Goal: Information Seeking & Learning: Learn about a topic

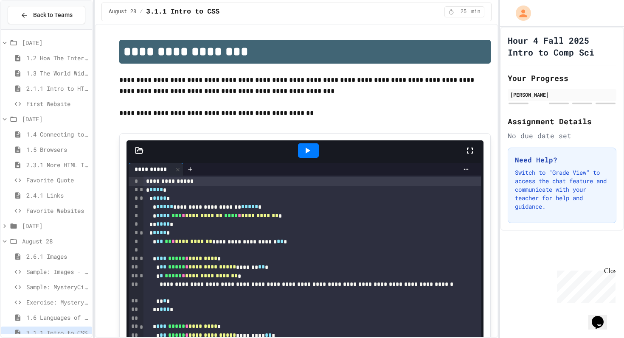
click at [473, 155] on icon at bounding box center [470, 151] width 10 height 10
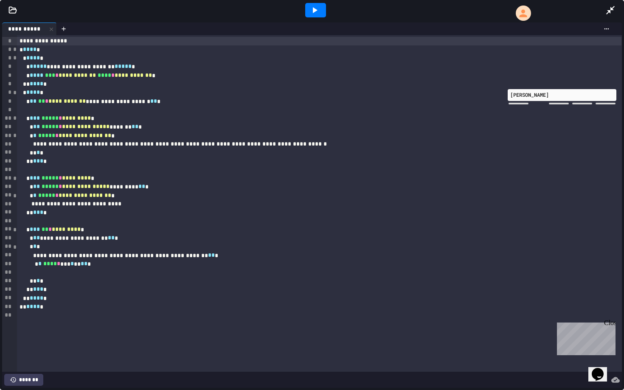
click at [316, 17] on div at bounding box center [315, 10] width 29 height 23
click at [317, 15] on div at bounding box center [315, 10] width 21 height 14
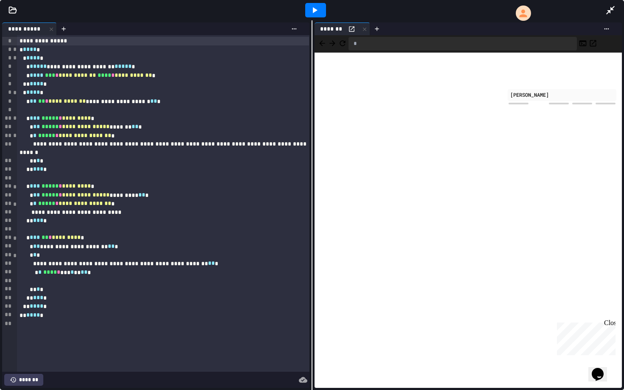
click at [614, 8] on icon at bounding box center [611, 10] width 10 height 10
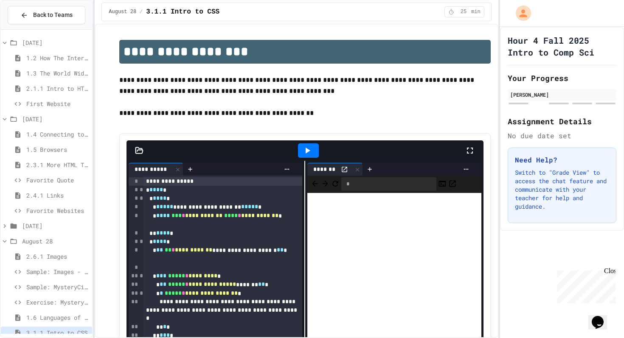
click at [34, 289] on span "Sample: MysteryCity" at bounding box center [57, 287] width 62 height 9
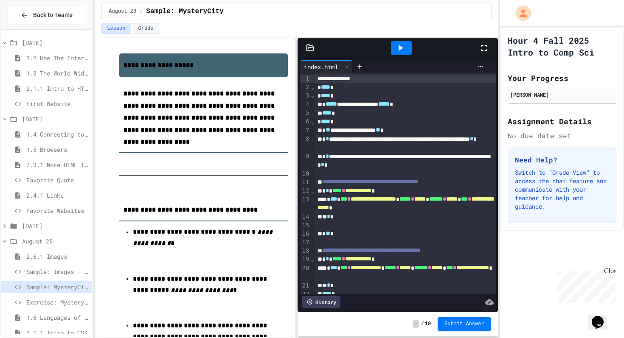
click at [399, 46] on icon at bounding box center [401, 48] width 5 height 6
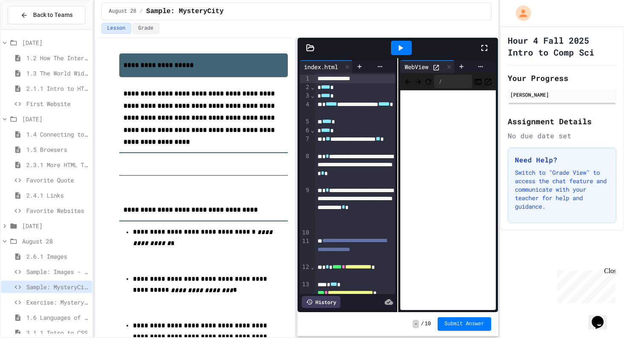
click at [55, 299] on span "Exercise: MysteryCity" at bounding box center [57, 302] width 62 height 9
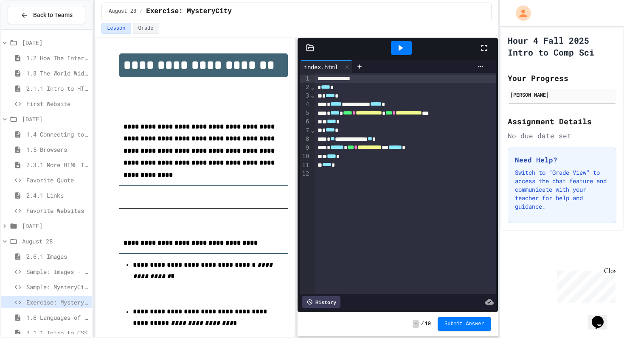
click at [403, 54] on div at bounding box center [401, 48] width 21 height 14
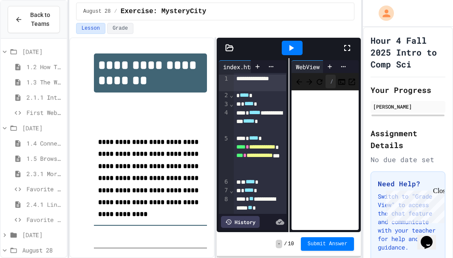
click at [347, 49] on icon at bounding box center [347, 48] width 10 height 10
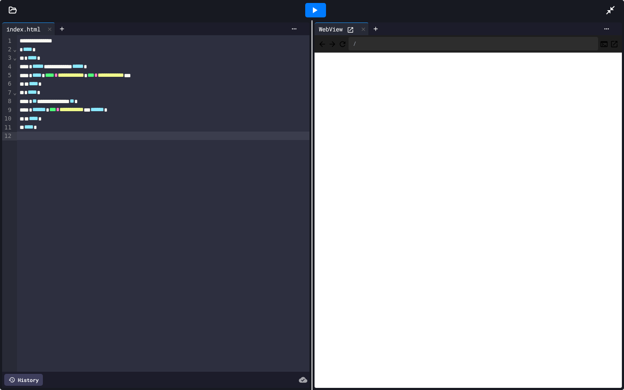
click at [58, 142] on div "**********" at bounding box center [163, 203] width 293 height 337
click at [609, 11] on icon at bounding box center [610, 10] width 8 height 8
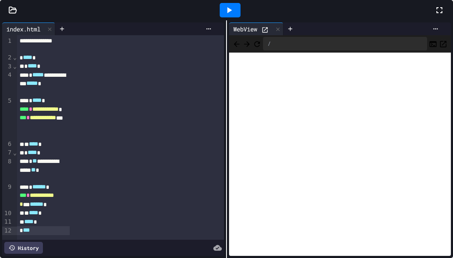
scroll to position [61, 0]
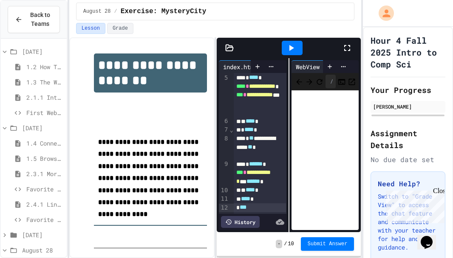
click at [26, 251] on span "August 28" at bounding box center [42, 250] width 41 height 9
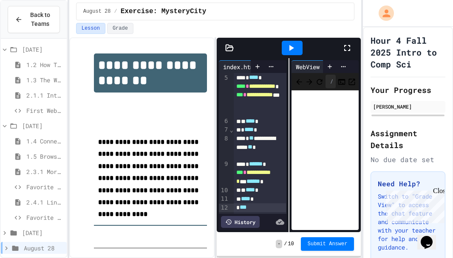
scroll to position [9, 0]
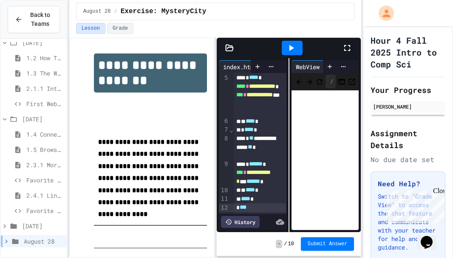
click at [17, 240] on icon at bounding box center [15, 241] width 6 height 5
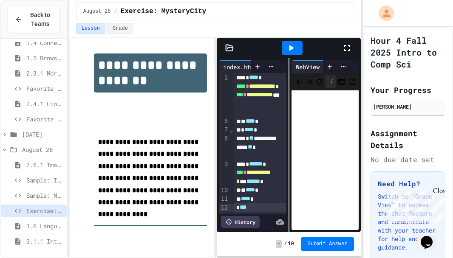
click at [23, 199] on div "Sample: MysteryCity" at bounding box center [34, 195] width 66 height 12
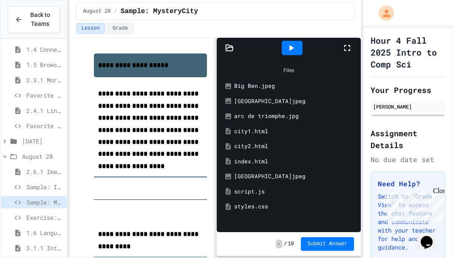
click at [289, 48] on icon at bounding box center [291, 48] width 5 height 6
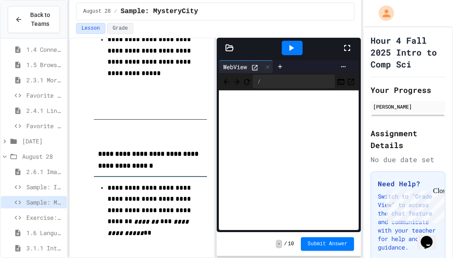
scroll to position [1769, 0]
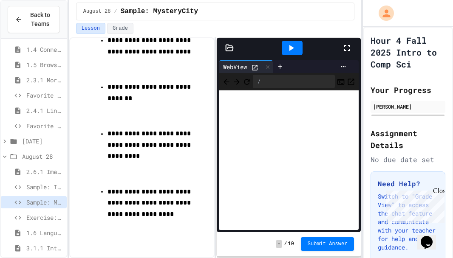
click at [45, 195] on div "Sample: Images - Publish" at bounding box center [34, 188] width 66 height 15
click at [45, 179] on div "2.6.1 Images" at bounding box center [34, 173] width 66 height 15
click at [45, 180] on div "[DATE] 1.4 Connecting to a Website 1.5 Browsers 2.3.1 More HTML Tags Favorite Q…" at bounding box center [34, 104] width 66 height 313
click at [45, 185] on span "Sample: Images - Publish" at bounding box center [44, 187] width 37 height 9
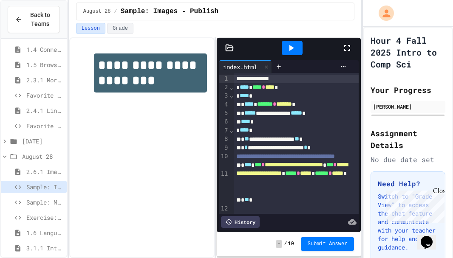
click at [294, 48] on icon at bounding box center [291, 48] width 10 height 10
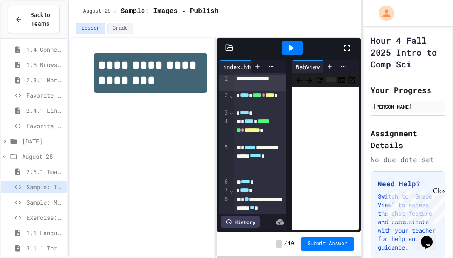
click at [58, 173] on span "2.6.1 Images" at bounding box center [44, 171] width 37 height 9
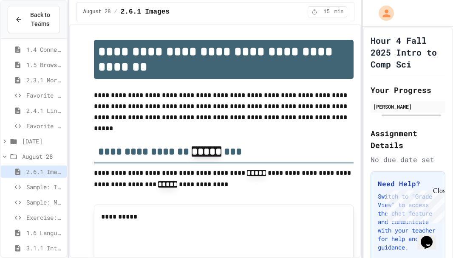
click at [58, 173] on span "2.6.1 Images" at bounding box center [44, 171] width 37 height 9
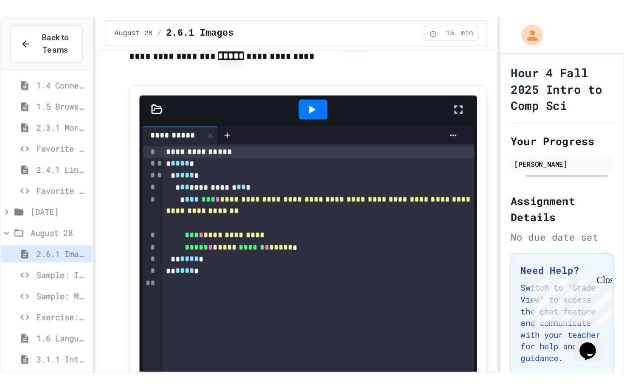
scroll to position [161, 0]
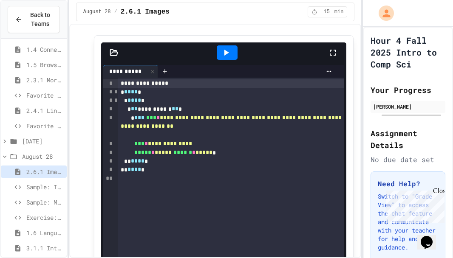
click at [216, 62] on div at bounding box center [226, 52] width 29 height 23
click at [220, 57] on div at bounding box center [227, 52] width 21 height 14
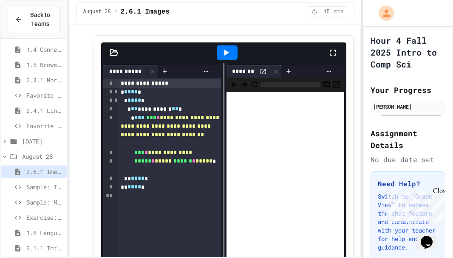
click at [332, 55] on icon at bounding box center [332, 53] width 10 height 10
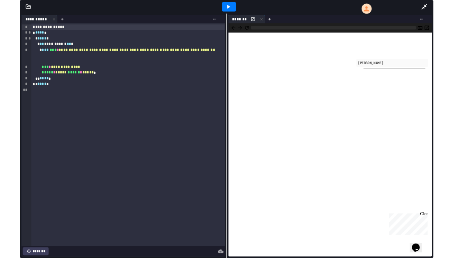
scroll to position [0, 0]
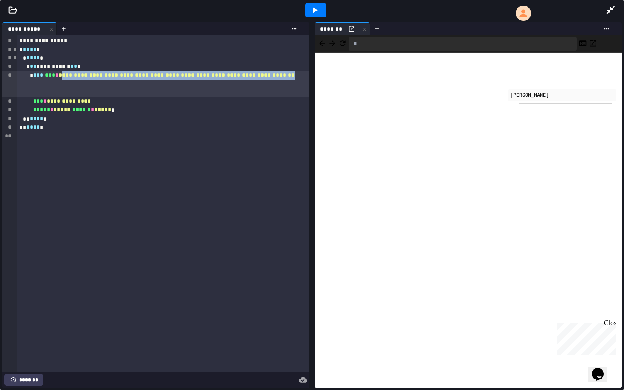
drag, startPoint x: 38, startPoint y: 85, endPoint x: 297, endPoint y: 88, distance: 259.5
click at [299, 89] on div "**********" at bounding box center [163, 84] width 293 height 26
click at [59, 78] on span "**********" at bounding box center [177, 75] width 236 height 6
drag, startPoint x: 38, startPoint y: 85, endPoint x: 310, endPoint y: 87, distance: 271.8
click at [310, 87] on div "**********" at bounding box center [156, 205] width 312 height 370
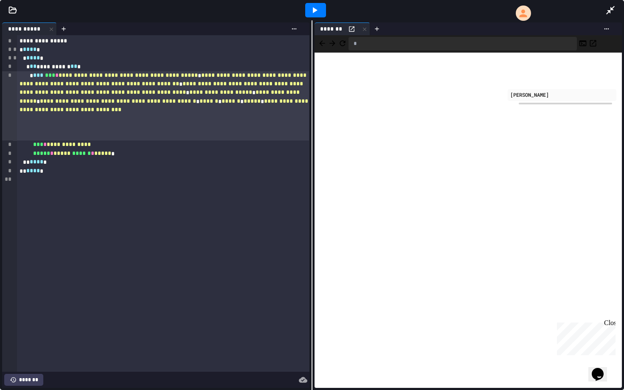
click at [313, 11] on icon at bounding box center [315, 10] width 5 height 6
click at [605, 13] on div at bounding box center [315, 10] width 580 height 23
click at [607, 11] on icon at bounding box center [611, 10] width 10 height 10
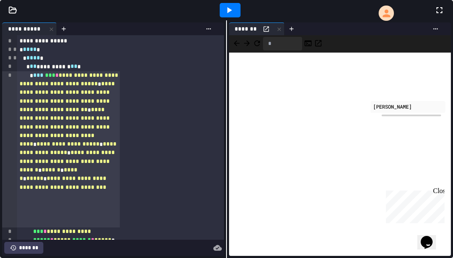
scroll to position [122, 0]
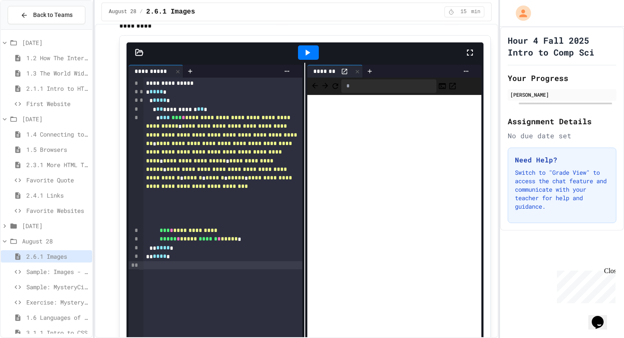
click at [199, 287] on div "**********" at bounding box center [223, 222] width 159 height 289
click at [311, 55] on icon at bounding box center [307, 53] width 10 height 10
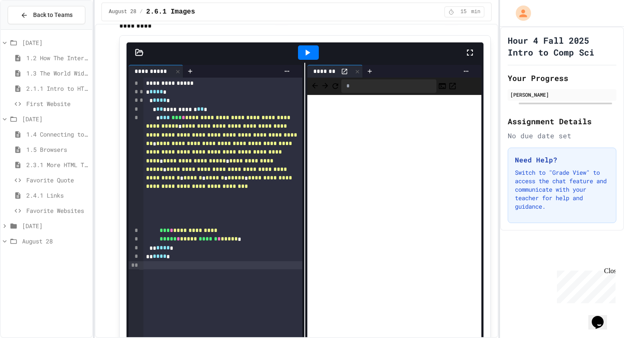
click at [226, 164] on span "**********" at bounding box center [194, 161] width 63 height 6
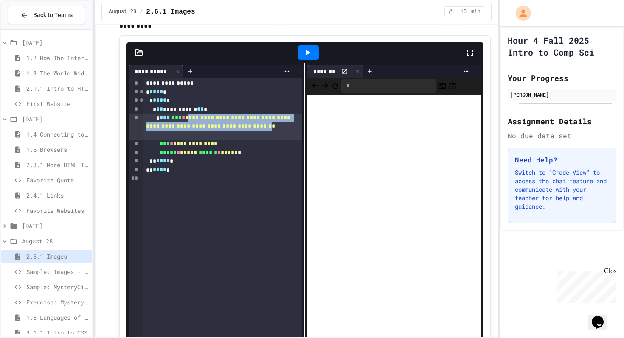
click at [309, 52] on icon at bounding box center [308, 53] width 5 height 6
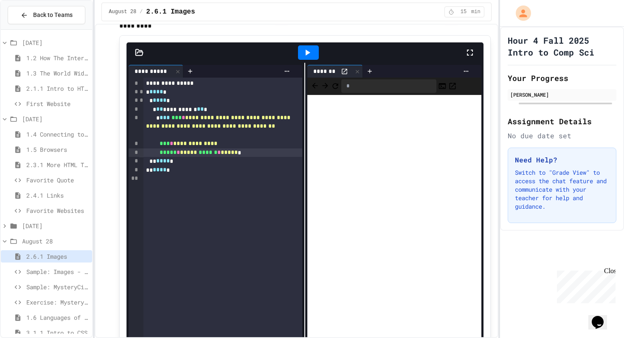
click at [238, 153] on span "*****" at bounding box center [229, 152] width 17 height 6
click at [307, 58] on icon at bounding box center [307, 53] width 10 height 10
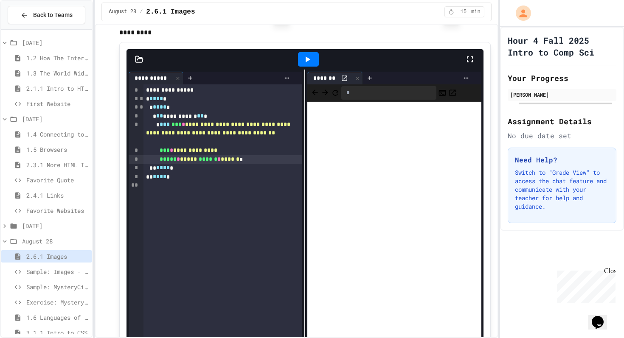
scroll to position [0, 0]
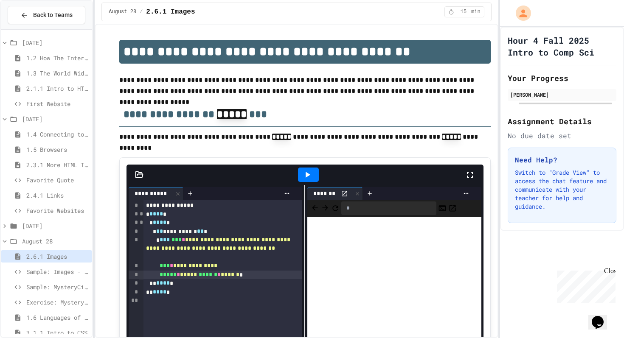
click at [240, 276] on span "******" at bounding box center [230, 275] width 19 height 6
click at [307, 171] on icon at bounding box center [307, 175] width 10 height 10
click at [468, 175] on icon at bounding box center [470, 175] width 10 height 10
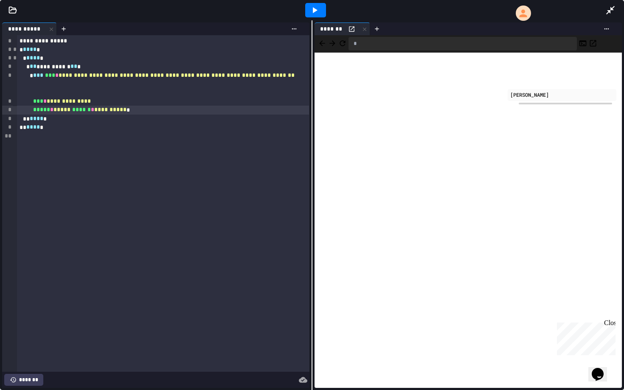
click at [610, 13] on icon at bounding box center [611, 10] width 10 height 10
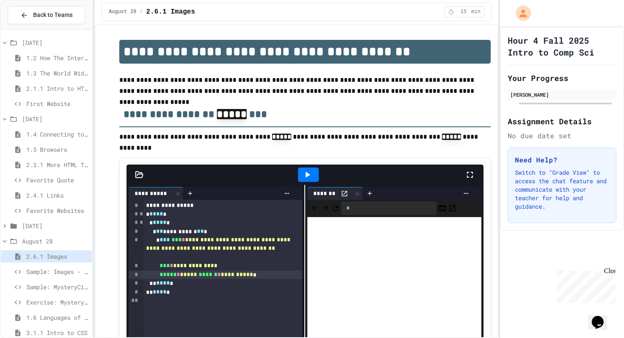
click at [253, 276] on span "**********" at bounding box center [237, 275] width 32 height 6
click at [311, 171] on icon at bounding box center [307, 175] width 10 height 10
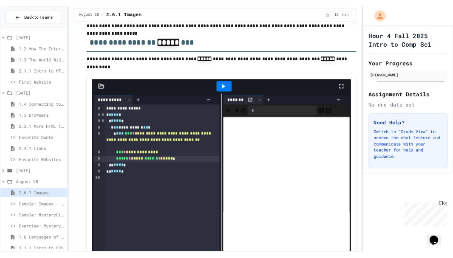
scroll to position [80, 0]
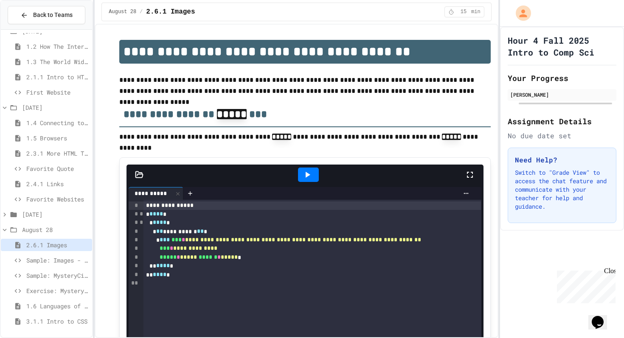
click at [31, 319] on span "3.1.1 Intro to CSS" at bounding box center [57, 321] width 62 height 9
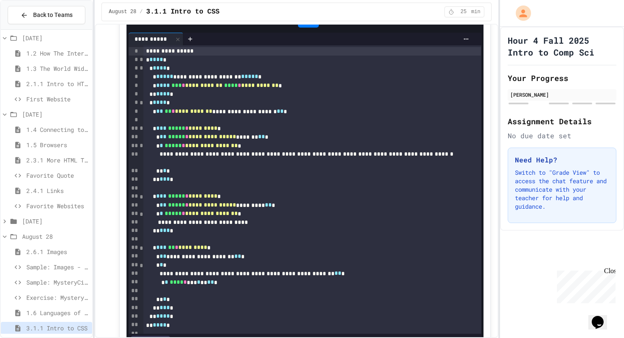
scroll to position [127, 0]
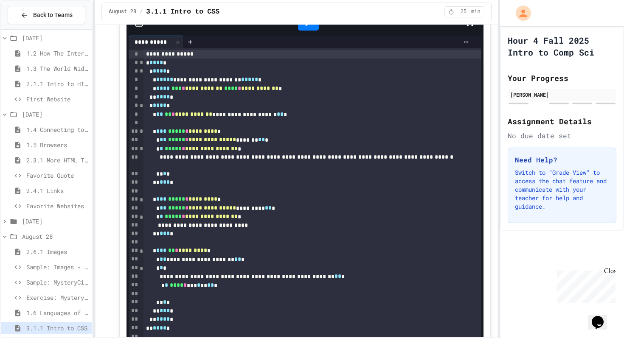
click at [312, 24] on div "**********" at bounding box center [296, 181] width 403 height 315
click at [311, 23] on div "August 28 / 3.1.1 Intro to CSS 25 min" at bounding box center [296, 12] width 403 height 24
click at [312, 31] on div at bounding box center [308, 23] width 29 height 23
click at [313, 26] on div at bounding box center [308, 23] width 21 height 14
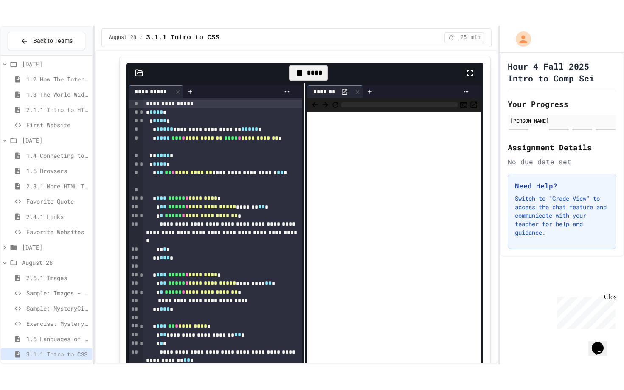
scroll to position [102, 0]
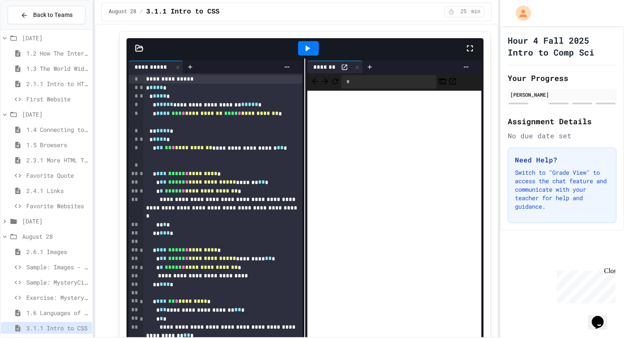
click at [471, 48] on icon at bounding box center [470, 48] width 10 height 10
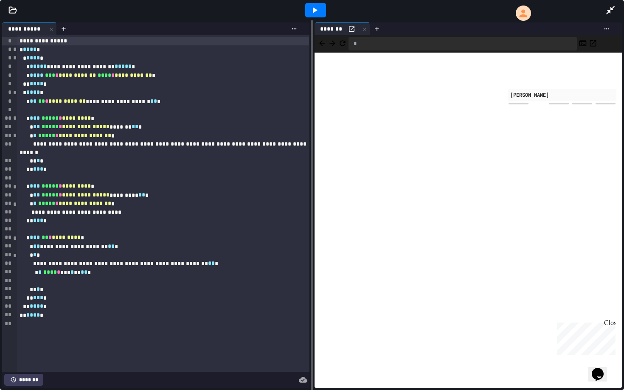
click at [610, 7] on icon at bounding box center [611, 10] width 10 height 10
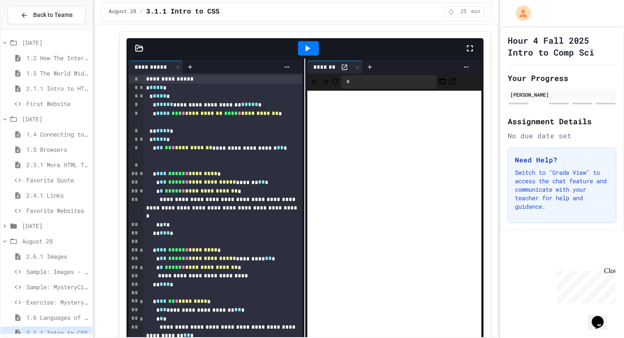
click at [6, 225] on icon at bounding box center [5, 227] width 8 height 8
click at [33, 257] on span "myCity" at bounding box center [57, 256] width 62 height 9
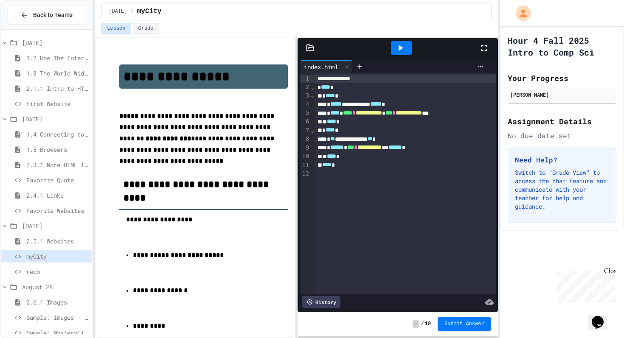
click at [405, 41] on div at bounding box center [401, 48] width 21 height 14
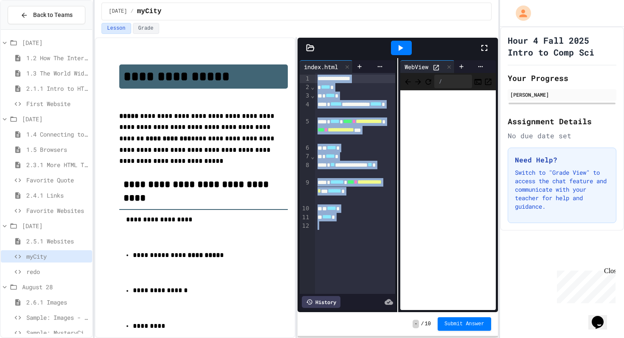
drag, startPoint x: 357, startPoint y: 236, endPoint x: 265, endPoint y: 8, distance: 246.0
click at [265, 8] on div "**********" at bounding box center [296, 169] width 403 height 338
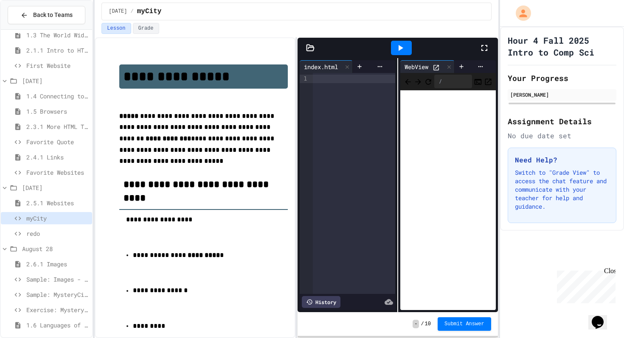
scroll to position [57, 0]
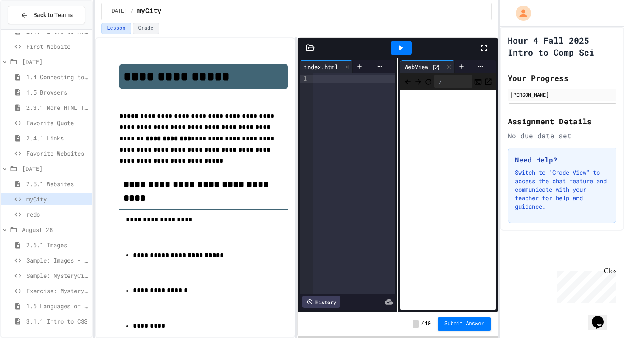
click at [34, 323] on span "3.1.1 Intro to CSS" at bounding box center [57, 321] width 62 height 9
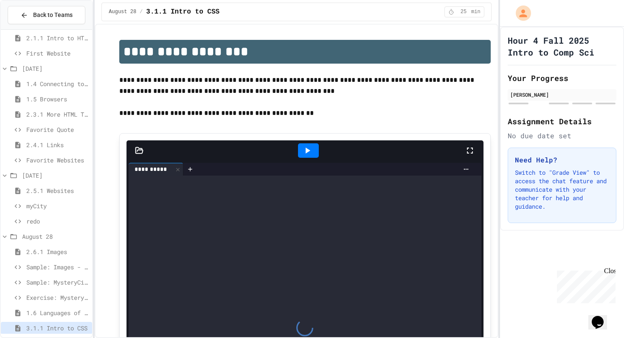
scroll to position [71, 0]
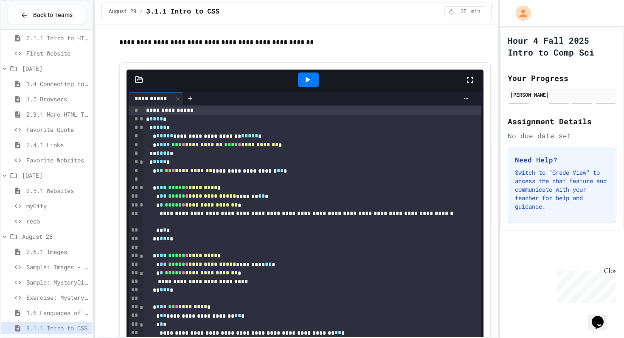
click at [310, 74] on div at bounding box center [308, 80] width 21 height 14
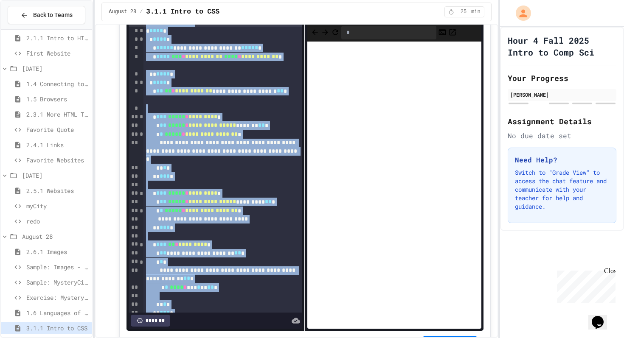
scroll to position [0, 0]
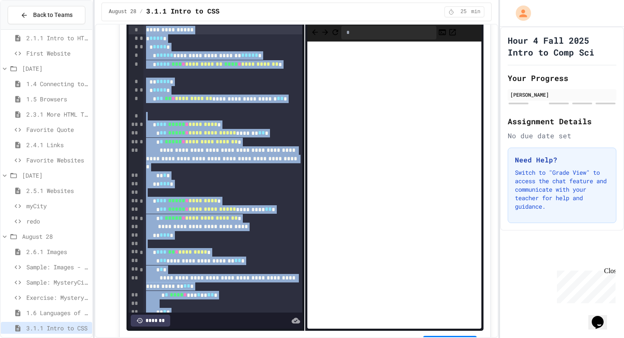
drag, startPoint x: 180, startPoint y: 300, endPoint x: 120, endPoint y: 20, distance: 286.4
click at [120, 20] on div "**********" at bounding box center [296, 169] width 403 height 338
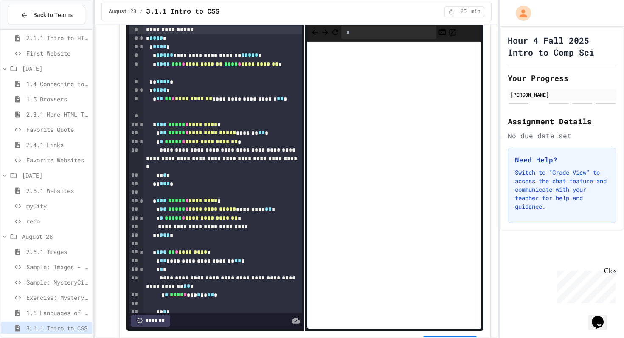
click at [46, 253] on span "2.6.1 Images" at bounding box center [57, 252] width 62 height 9
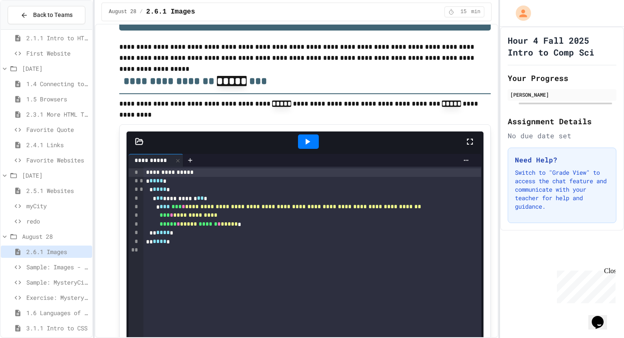
scroll to position [39, 0]
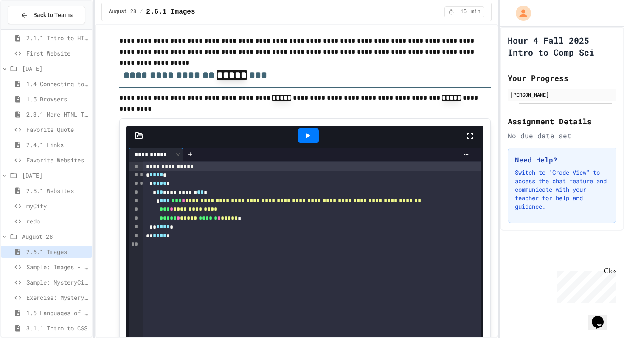
click at [43, 206] on span "myCity" at bounding box center [57, 206] width 62 height 9
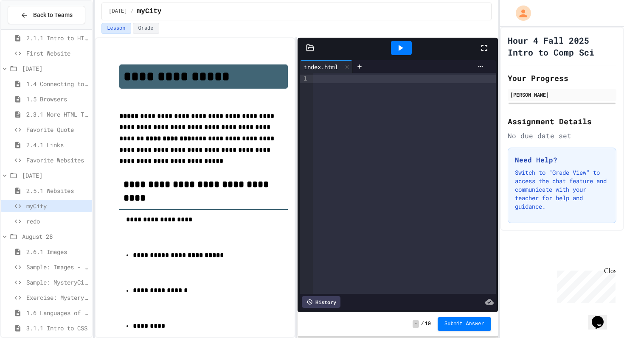
click at [331, 109] on div at bounding box center [404, 183] width 183 height 221
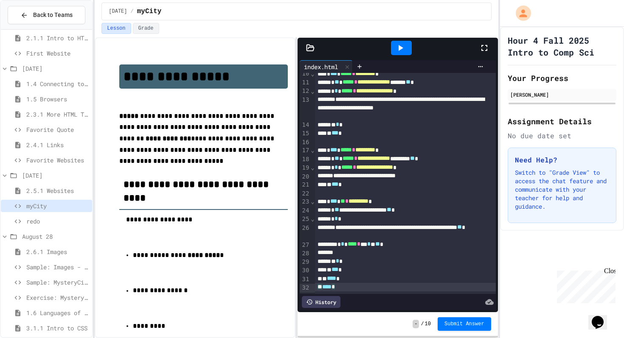
click at [397, 45] on icon at bounding box center [400, 48] width 10 height 10
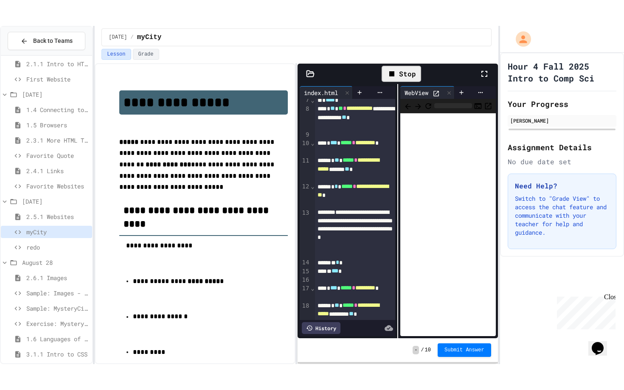
scroll to position [126, 0]
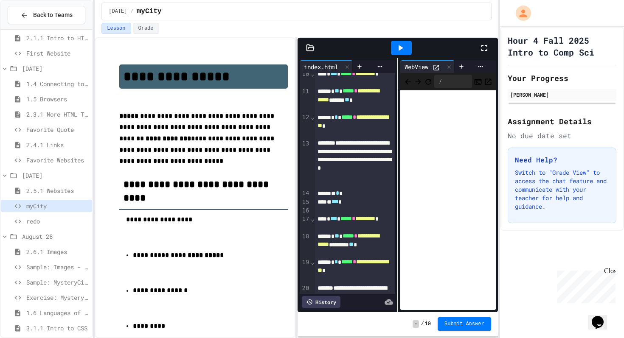
click at [492, 51] on div at bounding box center [488, 48] width 19 height 23
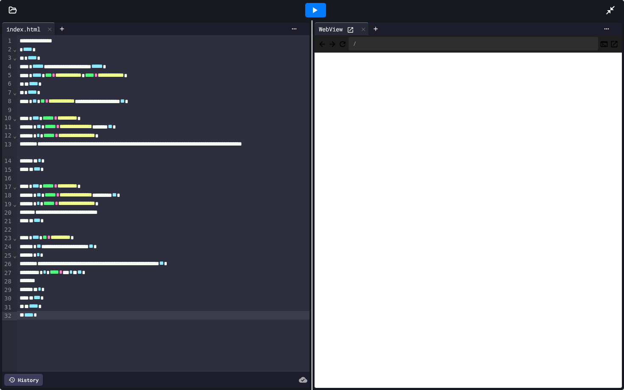
scroll to position [6, 0]
click at [104, 180] on div at bounding box center [163, 178] width 293 height 8
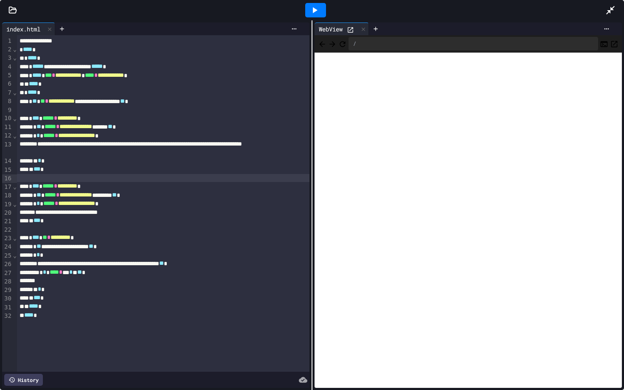
click at [13, 10] on icon at bounding box center [12, 10] width 8 height 8
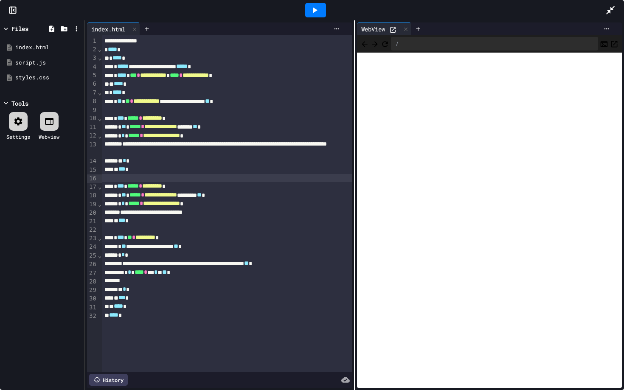
click at [13, 14] on icon at bounding box center [12, 10] width 8 height 8
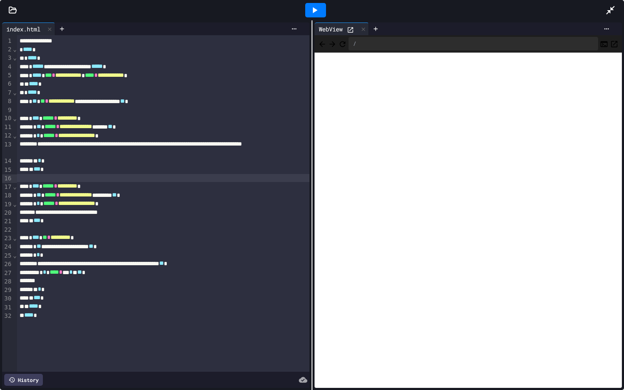
click at [15, 13] on icon at bounding box center [12, 10] width 8 height 8
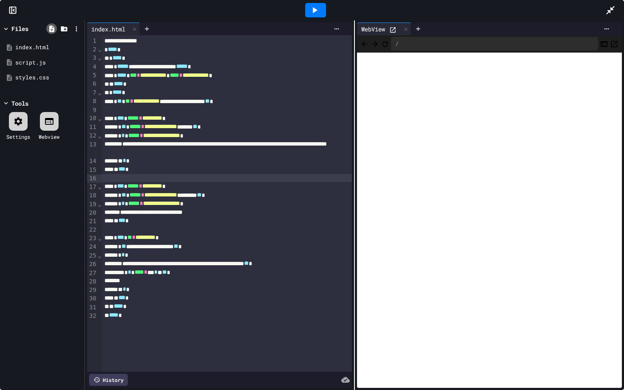
click at [51, 31] on icon at bounding box center [51, 28] width 5 height 6
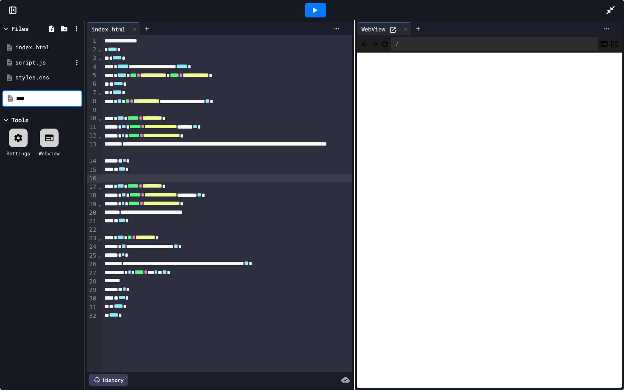
type input "****"
click at [23, 51] on div "food" at bounding box center [43, 47] width 57 height 8
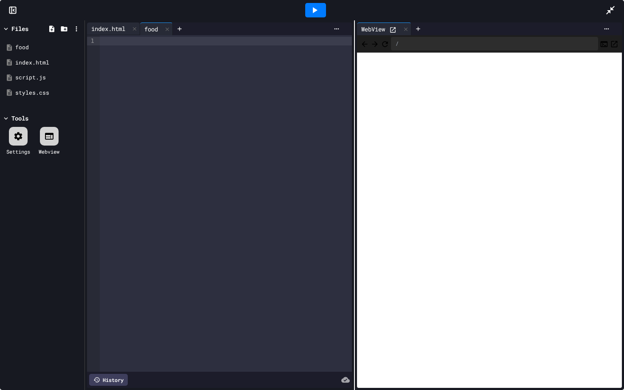
click at [103, 32] on div "index.html" at bounding box center [108, 28] width 42 height 9
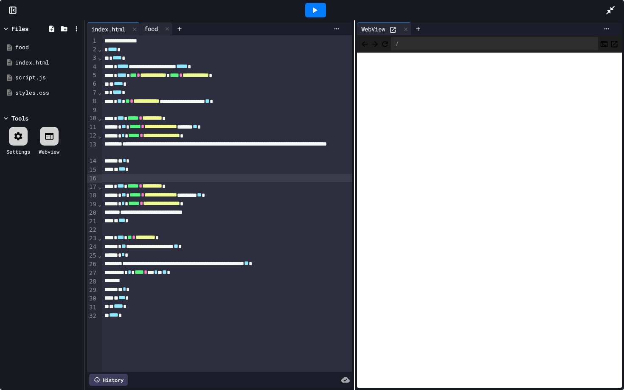
click at [160, 29] on div "food" at bounding box center [151, 28] width 22 height 9
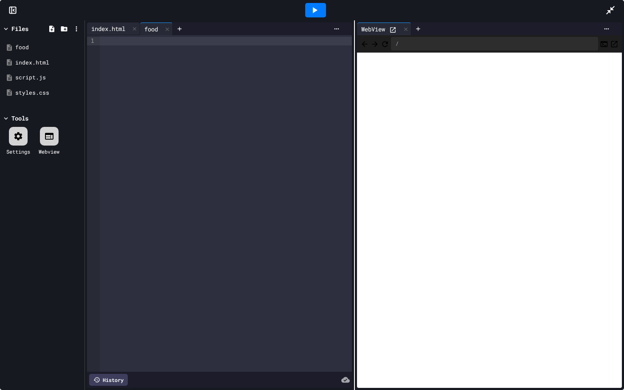
click at [107, 29] on div "index.html" at bounding box center [108, 28] width 42 height 9
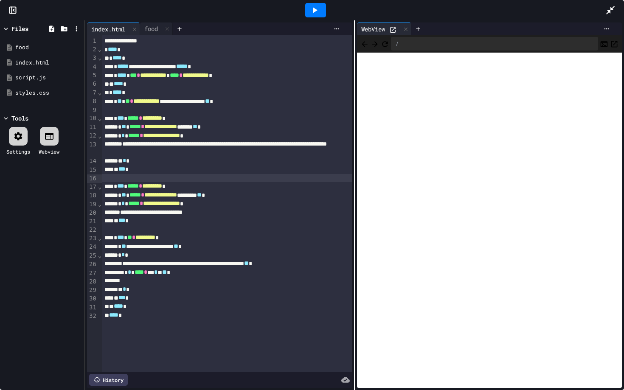
click at [461, 43] on div "/" at bounding box center [494, 44] width 207 height 14
click at [344, 338] on icon at bounding box center [345, 380] width 8 height 6
click at [93, 338] on div "History" at bounding box center [108, 380] width 39 height 12
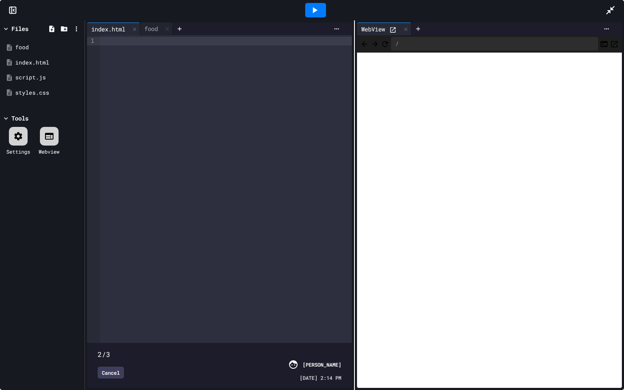
drag, startPoint x: 343, startPoint y: 347, endPoint x: 224, endPoint y: 369, distance: 120.8
click at [224, 338] on div "2/3 Cancel ADRIAN KABIANGA 08/28/2025 - 2:14 PM" at bounding box center [219, 365] width 261 height 41
type input "*"
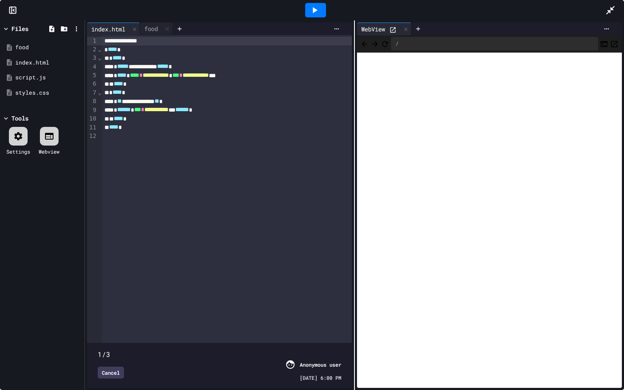
click at [102, 338] on span at bounding box center [220, 350] width 244 height 0
click at [107, 338] on div "Cancel" at bounding box center [111, 373] width 26 height 12
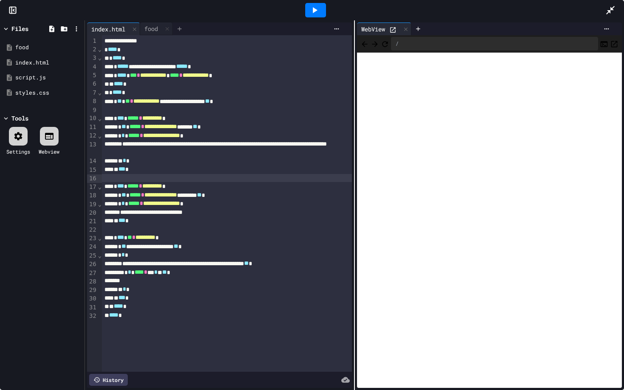
click at [180, 29] on icon at bounding box center [179, 28] width 7 height 7
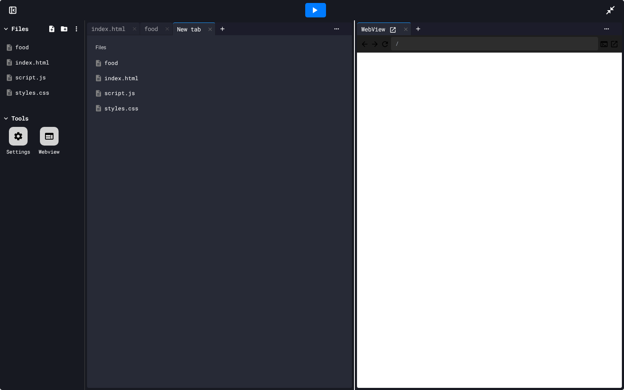
click at [121, 95] on div "script.js" at bounding box center [225, 93] width 243 height 8
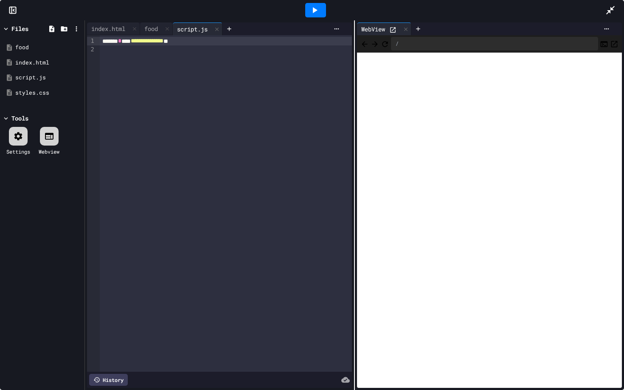
click at [233, 44] on div "**********" at bounding box center [226, 41] width 252 height 8
click at [314, 11] on icon at bounding box center [315, 10] width 5 height 6
click at [164, 60] on div at bounding box center [226, 58] width 252 height 8
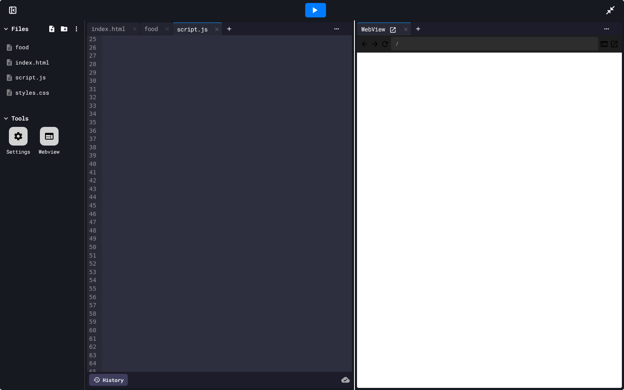
scroll to position [200, 0]
drag, startPoint x: 106, startPoint y: 178, endPoint x: 226, endPoint y: 195, distance: 121.4
click at [54, 135] on icon at bounding box center [49, 136] width 10 height 10
click at [58, 131] on div at bounding box center [49, 136] width 19 height 19
click at [23, 143] on div at bounding box center [18, 136] width 19 height 19
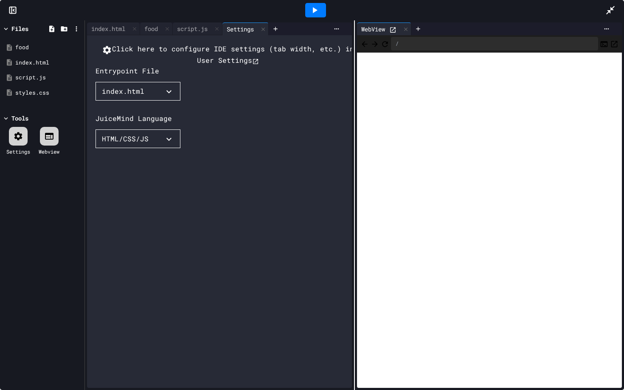
click at [142, 101] on button "index.html" at bounding box center [138, 91] width 85 height 19
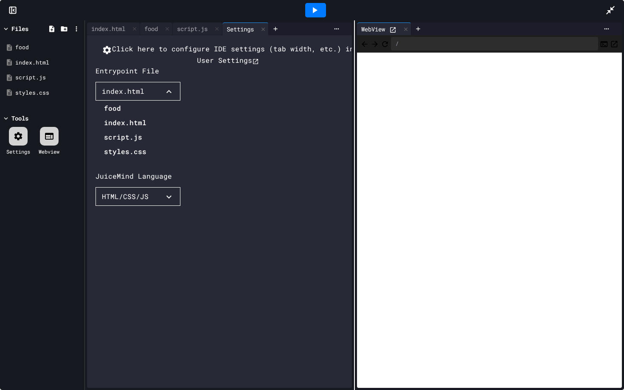
click at [147, 102] on div at bounding box center [121, 102] width 51 height 0
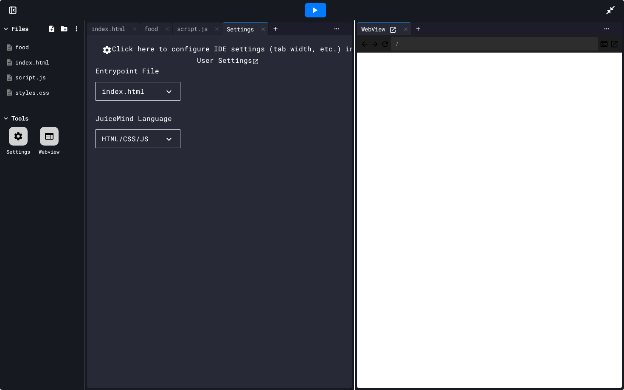
click at [169, 148] on button "HTML/CSS/JS" at bounding box center [138, 139] width 85 height 19
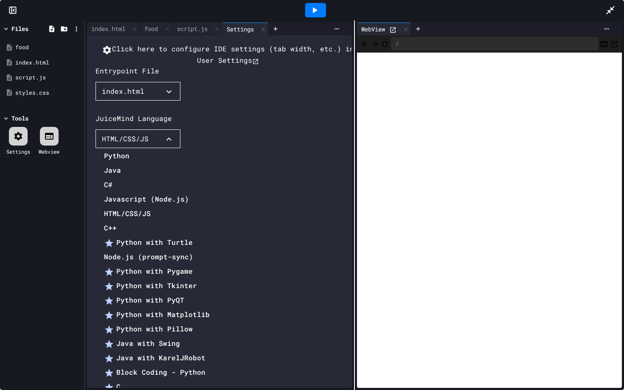
click at [131, 236] on li "Python with Turtle" at bounding box center [157, 243] width 106 height 14
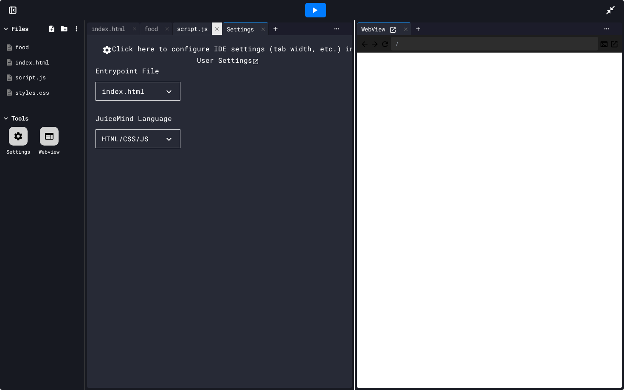
click at [217, 28] on icon at bounding box center [217, 29] width 6 height 6
click at [215, 28] on icon at bounding box center [213, 28] width 3 height 3
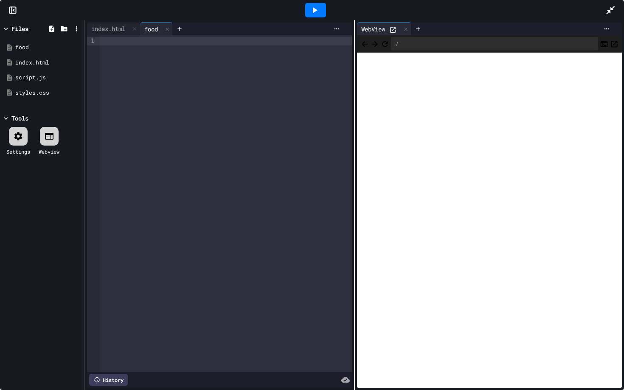
click at [139, 45] on div at bounding box center [226, 41] width 252 height 8
click at [321, 14] on div at bounding box center [315, 10] width 21 height 14
click at [417, 25] on div at bounding box center [419, 29] width 14 height 13
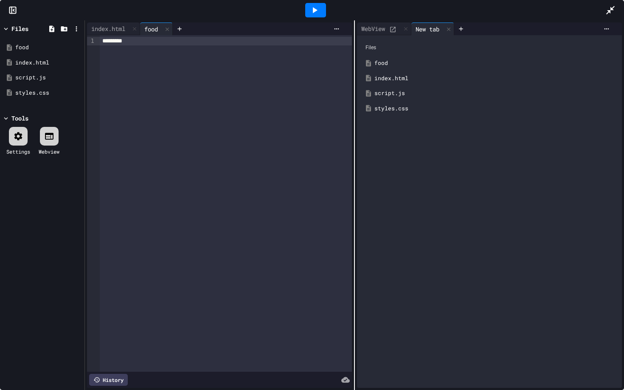
click at [374, 68] on div "food" at bounding box center [489, 63] width 257 height 15
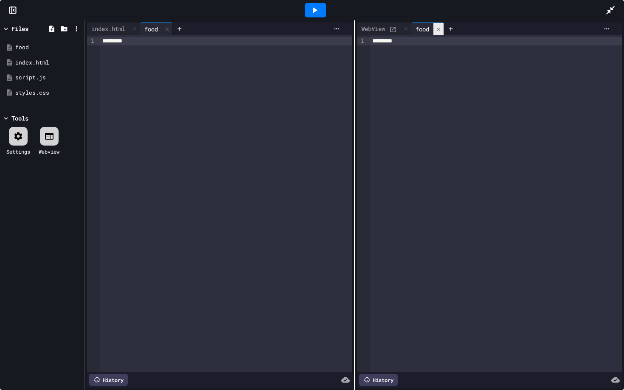
click at [440, 33] on div at bounding box center [439, 29] width 10 height 12
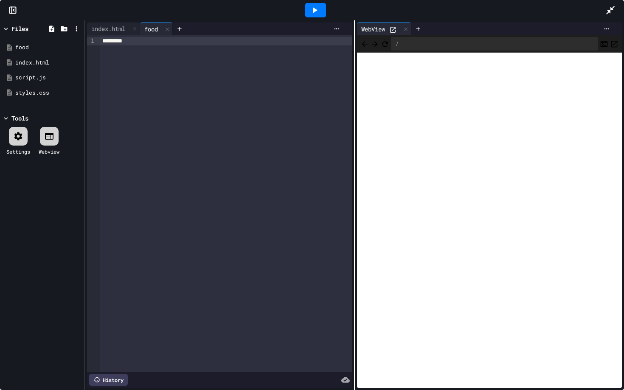
click at [261, 41] on div "*********" at bounding box center [226, 41] width 252 height 8
click at [170, 31] on icon at bounding box center [167, 29] width 6 height 6
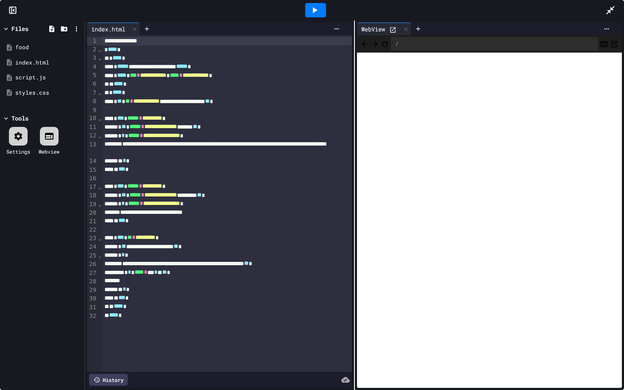
click at [318, 9] on icon at bounding box center [315, 10] width 10 height 10
drag, startPoint x: 319, startPoint y: 13, endPoint x: 361, endPoint y: 6, distance: 42.1
click at [361, 6] on div at bounding box center [315, 10] width 580 height 23
click at [51, 143] on div at bounding box center [49, 136] width 19 height 19
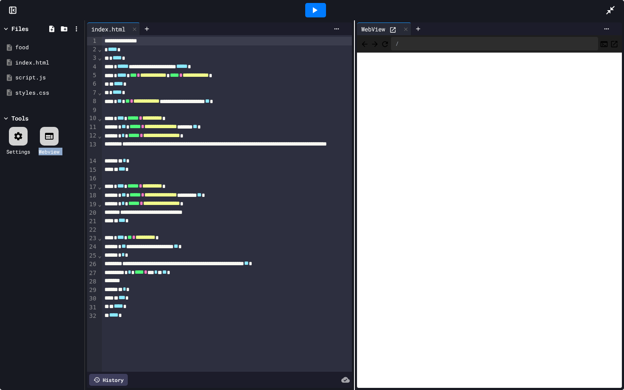
click at [51, 143] on div at bounding box center [49, 136] width 19 height 19
click at [13, 134] on div at bounding box center [18, 136] width 19 height 19
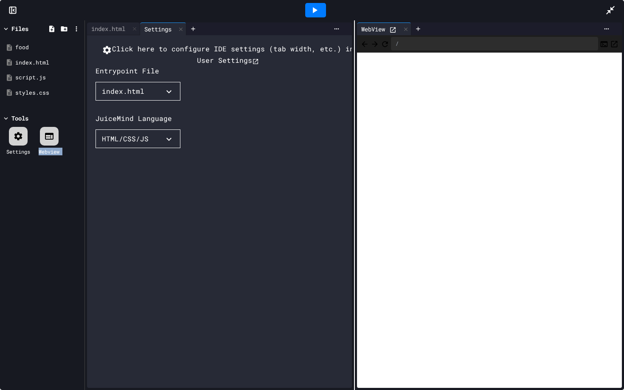
click at [6, 117] on icon at bounding box center [6, 119] width 8 height 8
click at [6, 114] on div at bounding box center [6, 118] width 9 height 9
click at [158, 60] on button "Click here to configure IDE settings (tab width, etc.) in User Settings" at bounding box center [228, 55] width 265 height 22
